Goal: Entertainment & Leisure: Consume media (video, audio)

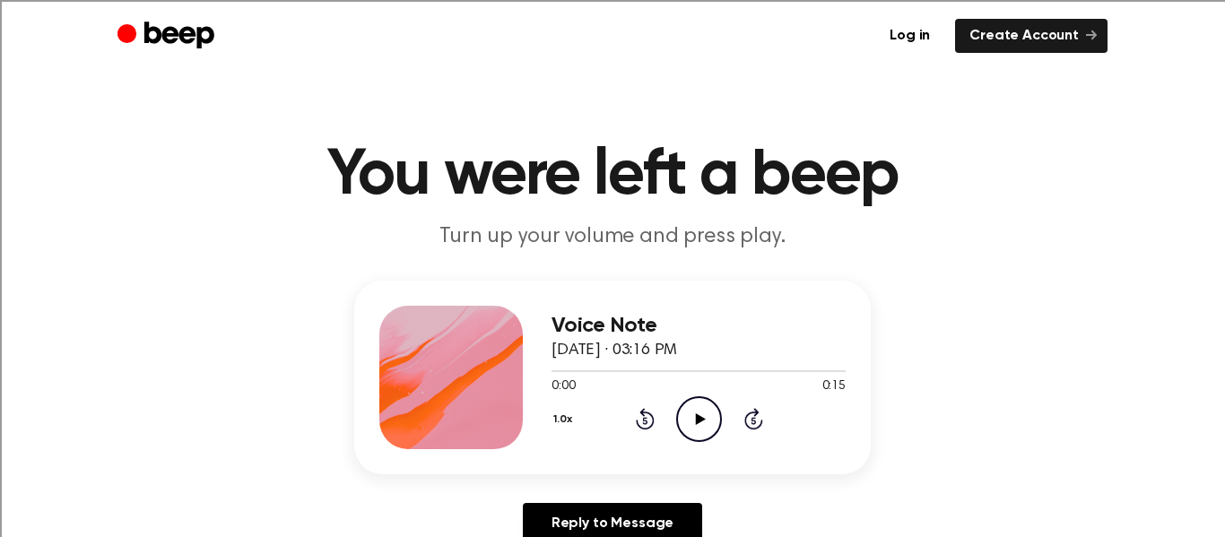
click at [692, 436] on icon "Play Audio" at bounding box center [699, 420] width 46 height 46
click at [704, 430] on icon "Play Audio" at bounding box center [699, 420] width 46 height 46
